Goal: Check status: Check status

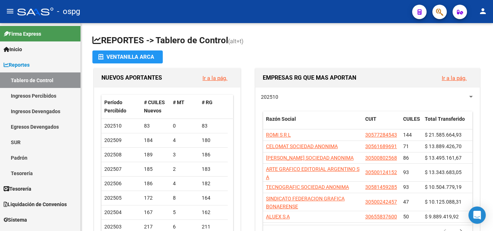
click at [435, 11] on button "button" at bounding box center [439, 12] width 14 height 14
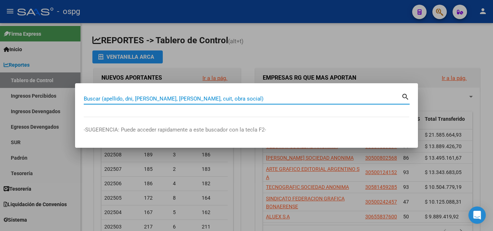
click at [161, 100] on input "Buscar (apellido, dni, [PERSON_NAME], [PERSON_NAME], cuit, obra social)" at bounding box center [243, 99] width 318 height 6
click at [413, 58] on div at bounding box center [246, 115] width 493 height 231
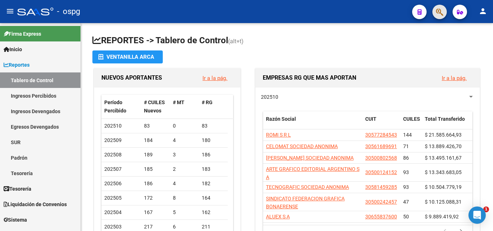
click at [438, 10] on icon "button" at bounding box center [439, 12] width 7 height 8
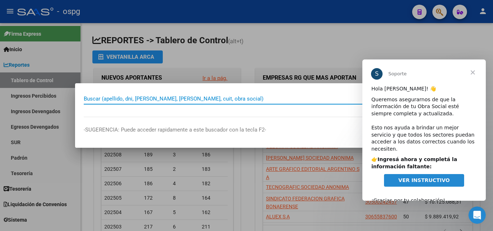
click at [474, 73] on span "Cerrar" at bounding box center [473, 73] width 26 height 26
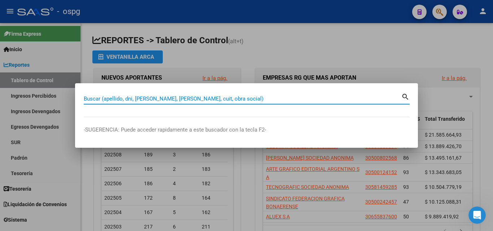
click at [243, 101] on input "Buscar (apellido, dni, [PERSON_NAME], [PERSON_NAME], cuit, obra social)" at bounding box center [243, 99] width 318 height 6
click at [52, 170] on div at bounding box center [246, 115] width 493 height 231
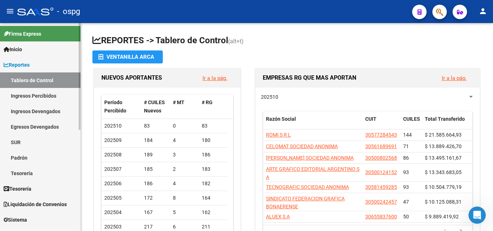
scroll to position [108, 0]
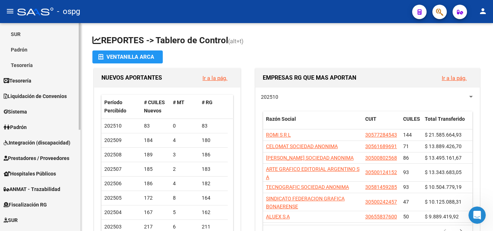
click at [48, 176] on span "Hospitales Públicos" at bounding box center [30, 174] width 52 height 8
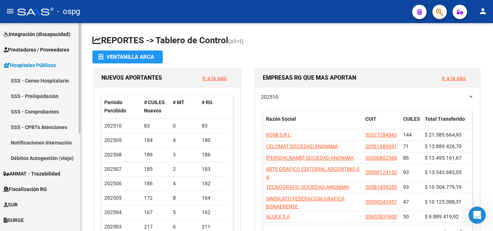
click at [49, 113] on link "SSS - Comprobantes" at bounding box center [40, 112] width 80 height 16
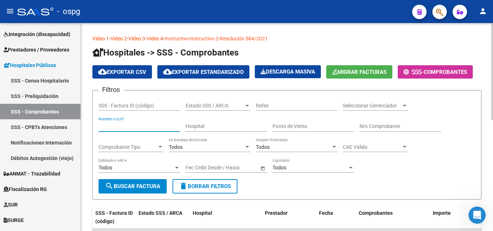
click at [132, 125] on input "Nombre o CUIT" at bounding box center [140, 126] width 82 height 6
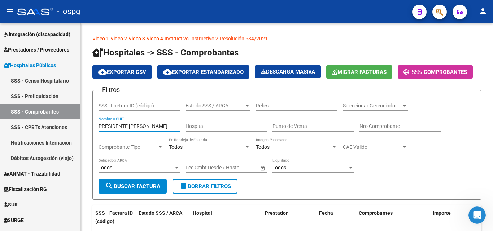
type input "PRESIDENTE [PERSON_NAME]"
click at [433, 12] on button "button" at bounding box center [439, 12] width 14 height 14
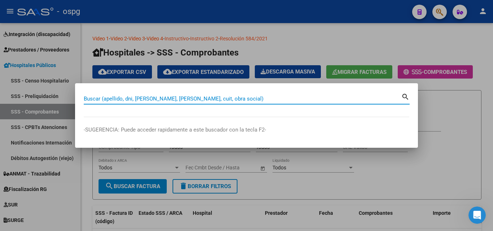
click at [179, 99] on input "Buscar (apellido, dni, [PERSON_NAME], [PERSON_NAME], cuit, obra social)" at bounding box center [243, 99] width 318 height 6
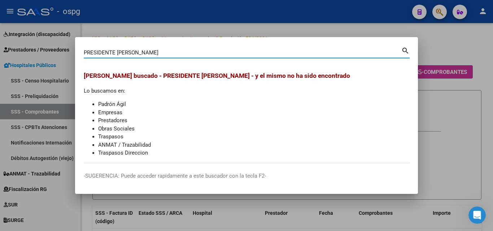
drag, startPoint x: 116, startPoint y: 52, endPoint x: 0, endPoint y: 76, distance: 118.7
click at [0, 76] on div "PRESIDENTE [PERSON_NAME] (apellido, dni, cuil, nro traspaso, cuit, obra social)…" at bounding box center [246, 115] width 493 height 231
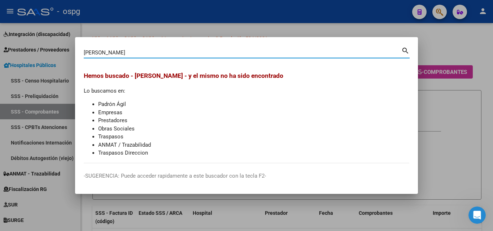
type input "[PERSON_NAME]"
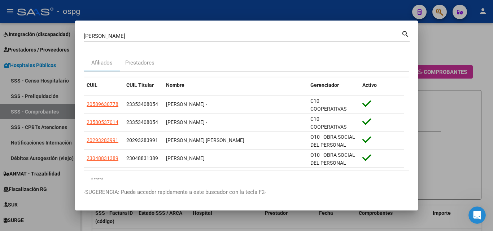
drag, startPoint x: 254, startPoint y: 25, endPoint x: 249, endPoint y: 13, distance: 13.3
click at [249, 13] on div "[PERSON_NAME] (apellido, dni, cuil, nro traspaso, cuit, obra social) search Afi…" at bounding box center [246, 115] width 493 height 231
click at [49, 126] on div at bounding box center [246, 115] width 493 height 231
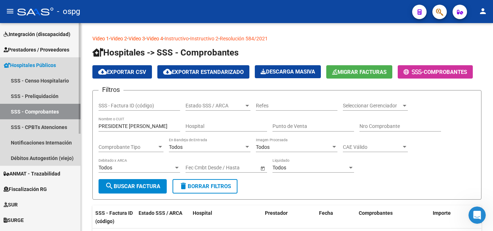
click at [54, 109] on link "SSS - Comprobantes" at bounding box center [40, 112] width 80 height 16
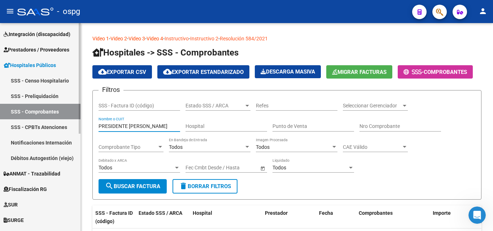
drag, startPoint x: 106, startPoint y: 125, endPoint x: 23, endPoint y: 125, distance: 82.7
click at [23, 125] on mat-sidenav-container "Firma Express Inicio Calendario SSS Instructivos Contacto OS Reportes Tablero d…" at bounding box center [246, 127] width 493 height 208
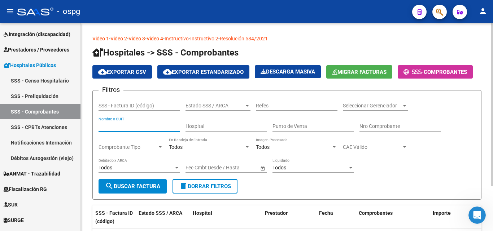
click at [298, 92] on form "Filtros SSS - Factura ID (código) Estado SSS / ARCA Estado SSS / ARCA Refes Sel…" at bounding box center [286, 145] width 389 height 110
click at [296, 123] on input "Punto de Venta" at bounding box center [314, 126] width 82 height 6
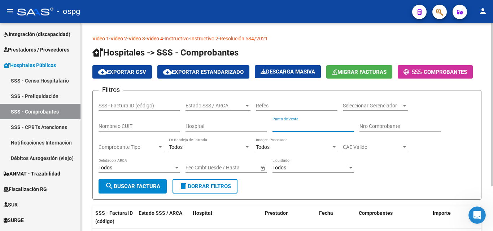
click at [369, 126] on input "Nro Comprobante" at bounding box center [400, 126] width 82 height 6
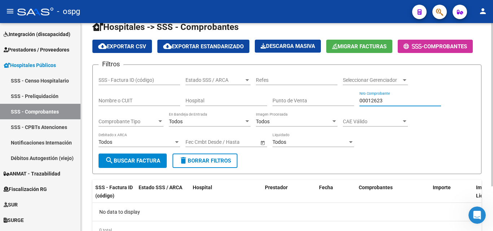
scroll to position [57, 0]
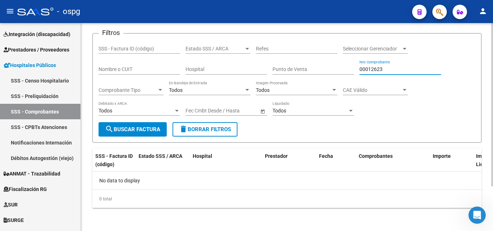
drag, startPoint x: 369, startPoint y: 70, endPoint x: 393, endPoint y: 71, distance: 24.2
click at [393, 71] on input "00012623" at bounding box center [400, 69] width 82 height 6
click at [320, 70] on input "Punto de Venta" at bounding box center [314, 69] width 82 height 6
click at [431, 91] on div "Filtros SSS - Factura ID (código) Estado SSS / ARCA Estado SSS / ARCA Refes Sel…" at bounding box center [287, 80] width 377 height 83
click at [119, 126] on span "search Buscar Factura" at bounding box center [132, 129] width 55 height 6
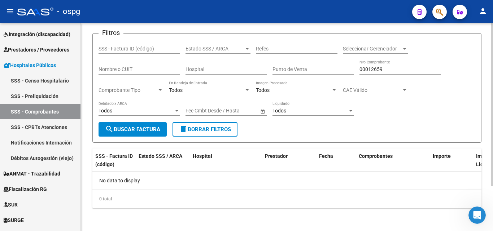
scroll to position [41, 0]
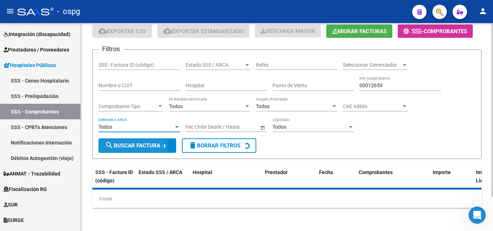
click at [119, 126] on div "Todos" at bounding box center [136, 127] width 75 height 6
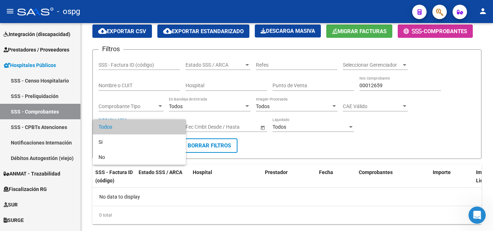
click at [319, 168] on div at bounding box center [246, 115] width 493 height 231
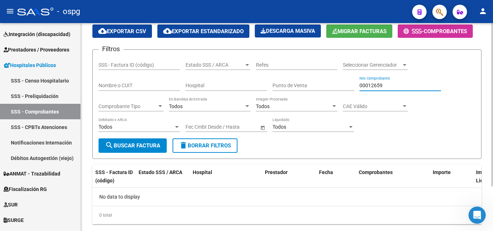
drag, startPoint x: 370, startPoint y: 84, endPoint x: 438, endPoint y: 85, distance: 68.2
click at [438, 85] on input "00012659" at bounding box center [400, 86] width 82 height 6
type input "00012781"
